Goal: Information Seeking & Learning: Find specific fact

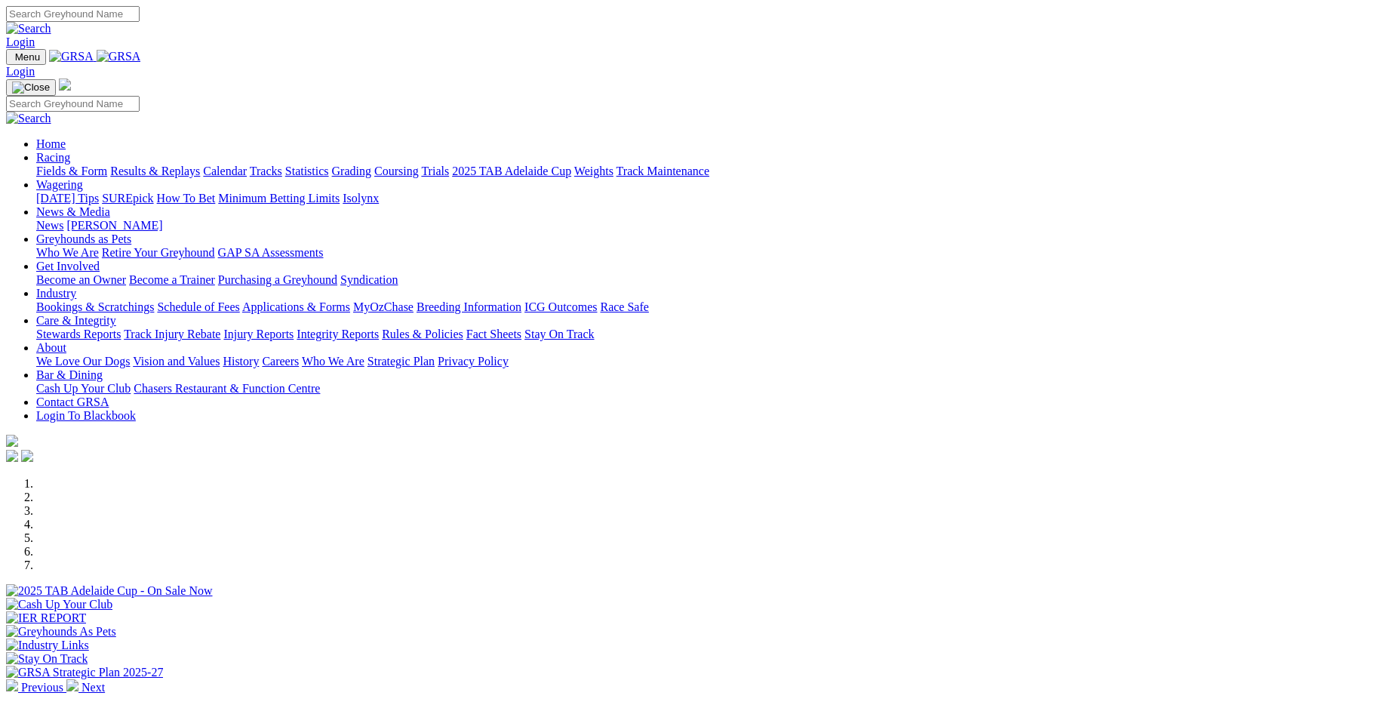
click at [200, 164] on link "Results & Replays" at bounding box center [155, 170] width 90 height 13
